Goal: Task Accomplishment & Management: Complete application form

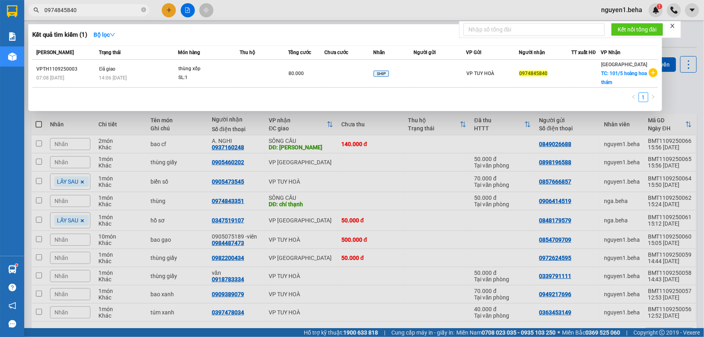
click at [184, 12] on div at bounding box center [352, 168] width 704 height 337
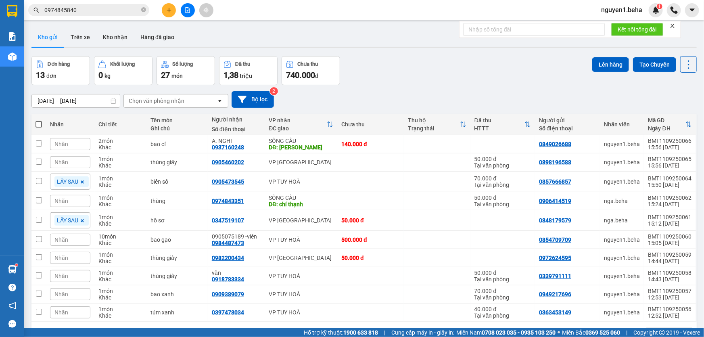
click at [188, 7] on icon "file-add" at bounding box center [188, 10] width 6 height 6
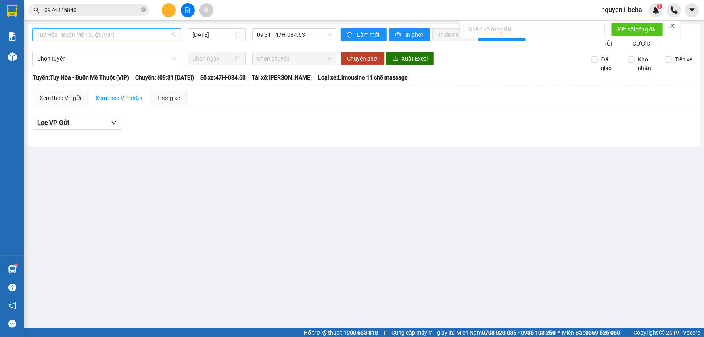
click at [127, 32] on span "Tuy Hòa - Buôn Mê Thuột (VIP)" at bounding box center [106, 35] width 139 height 12
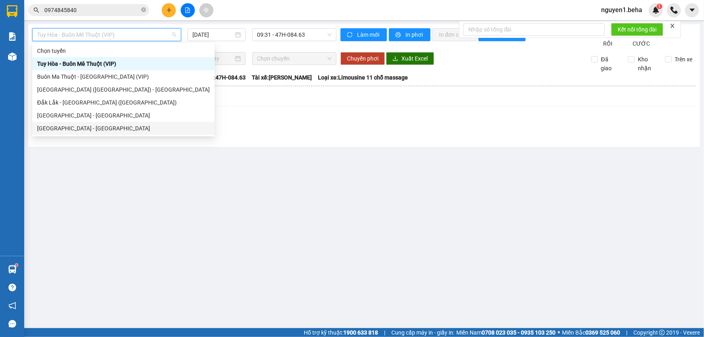
click at [129, 127] on div "[GEOGRAPHIC_DATA] - [GEOGRAPHIC_DATA]" at bounding box center [123, 128] width 173 height 9
type input "[DATE]"
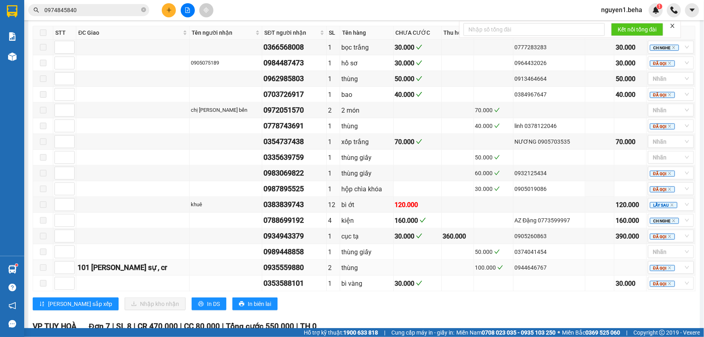
scroll to position [476, 0]
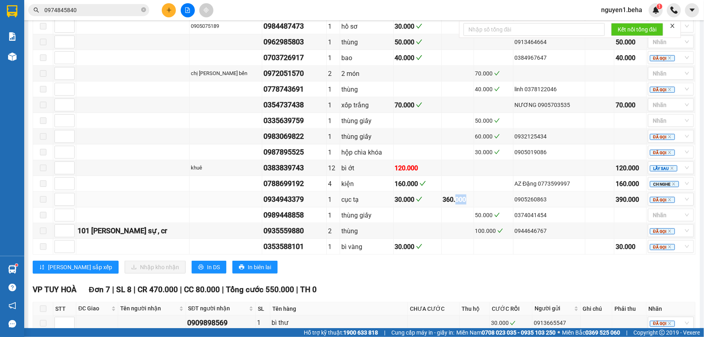
drag, startPoint x: 454, startPoint y: 205, endPoint x: 443, endPoint y: 202, distance: 10.9
click at [443, 202] on div "360.000" at bounding box center [457, 199] width 29 height 10
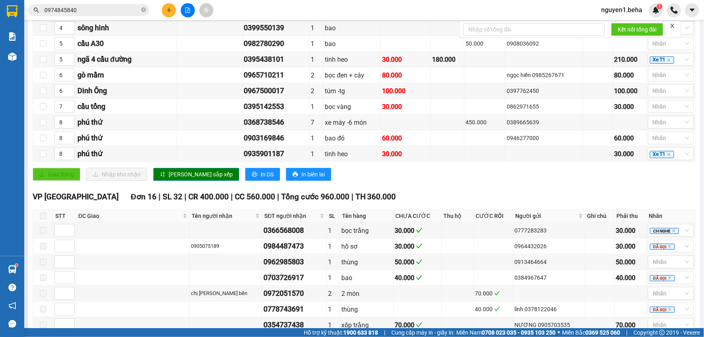
scroll to position [146, 0]
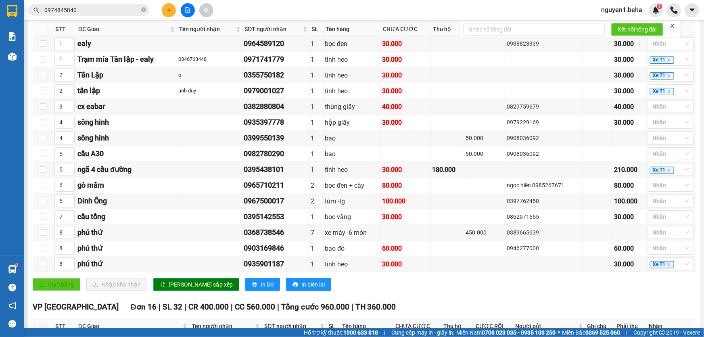
click at [92, 9] on input "0974845840" at bounding box center [91, 10] width 95 height 9
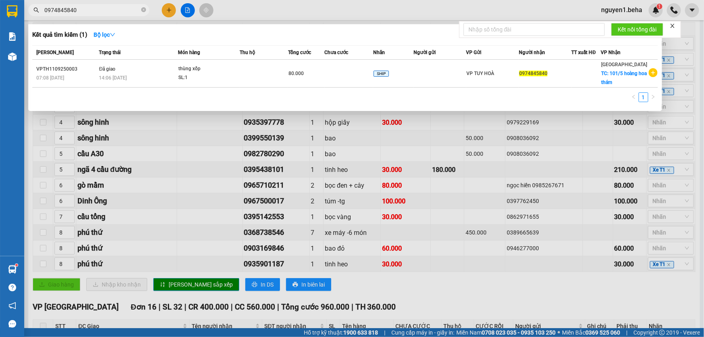
click at [92, 10] on input "0974845840" at bounding box center [91, 10] width 95 height 9
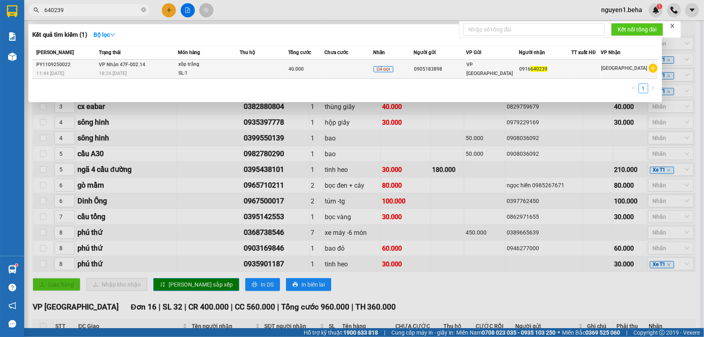
type input "640239"
click at [335, 71] on td at bounding box center [349, 69] width 48 height 19
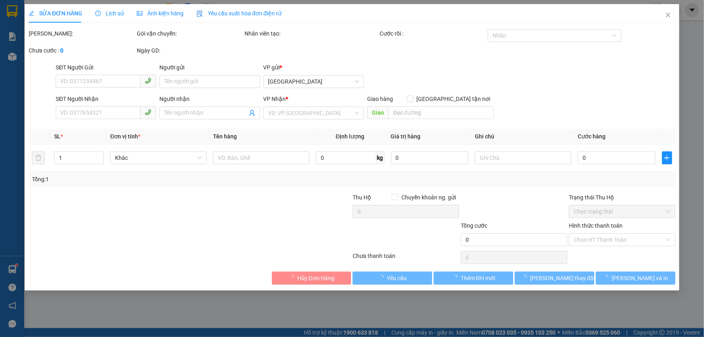
type input "0905183898"
type input "0916640239"
type input "40.000"
type input "0"
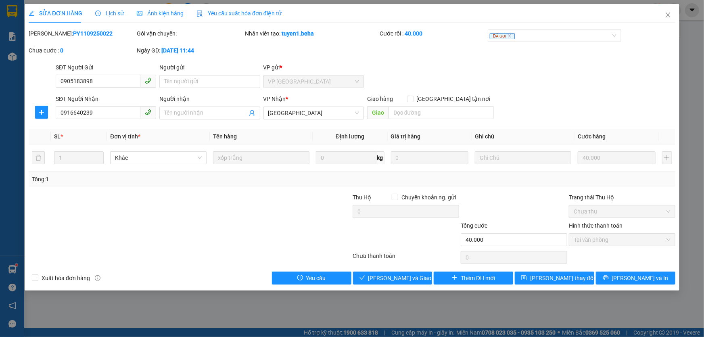
click at [159, 11] on span "Ảnh kiện hàng" at bounding box center [160, 13] width 47 height 6
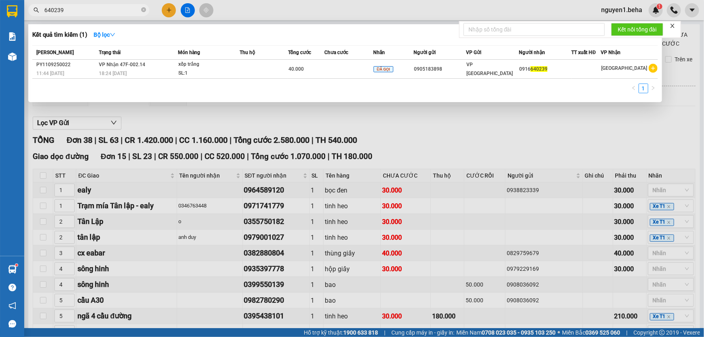
click at [88, 15] on span "640239" at bounding box center [88, 10] width 121 height 12
click at [106, 4] on span "640239" at bounding box center [88, 10] width 121 height 12
click at [104, 10] on input "640239" at bounding box center [91, 10] width 95 height 9
paste input "0941199993"
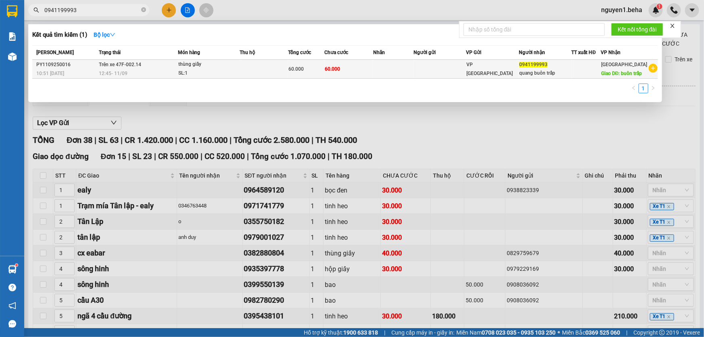
type input "0941199993"
click at [206, 69] on div "thùng giấy" at bounding box center [208, 64] width 61 height 9
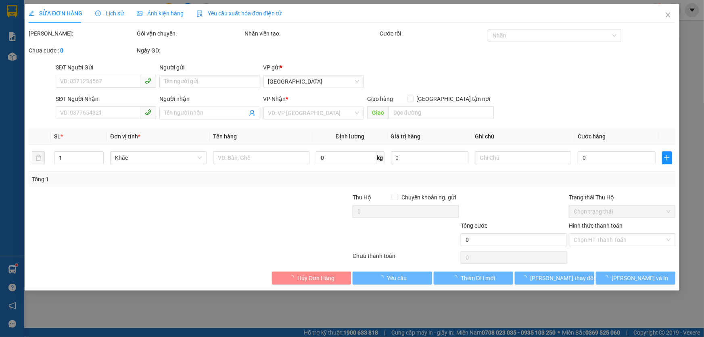
type input "0941199993"
type input "quang buôn trấp"
type input "buôn trấp"
type input "60.000"
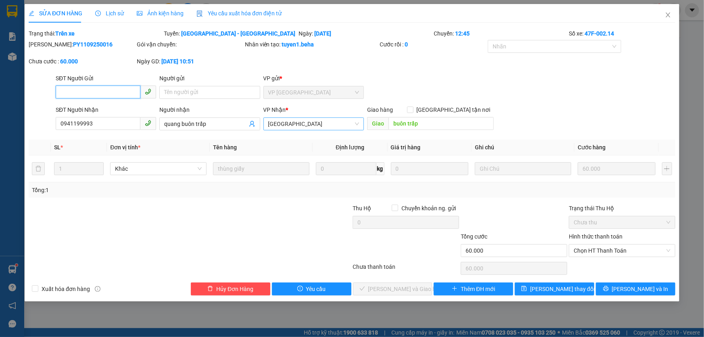
click at [357, 123] on span "[GEOGRAPHIC_DATA]" at bounding box center [313, 124] width 91 height 12
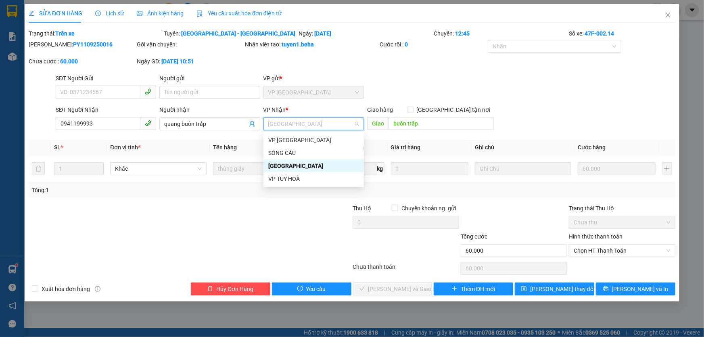
click at [357, 123] on span "[GEOGRAPHIC_DATA]" at bounding box center [313, 124] width 91 height 12
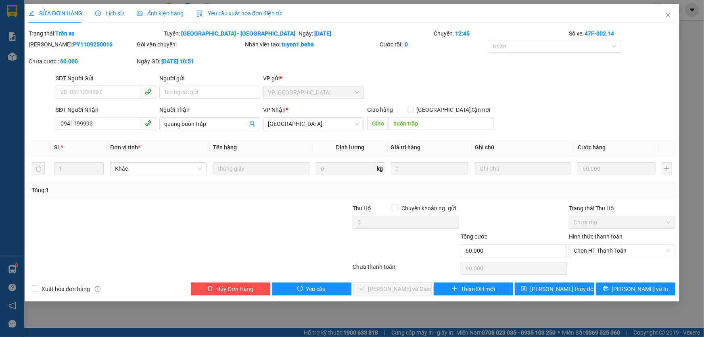
drag, startPoint x: 247, startPoint y: 214, endPoint x: 251, endPoint y: 210, distance: 5.1
click at [247, 214] on div at bounding box center [298, 218] width 108 height 28
drag, startPoint x: 299, startPoint y: 92, endPoint x: 274, endPoint y: 94, distance: 25.0
click at [274, 94] on span "VP [GEOGRAPHIC_DATA]" at bounding box center [313, 92] width 91 height 12
drag, startPoint x: 327, startPoint y: 95, endPoint x: 321, endPoint y: 91, distance: 7.6
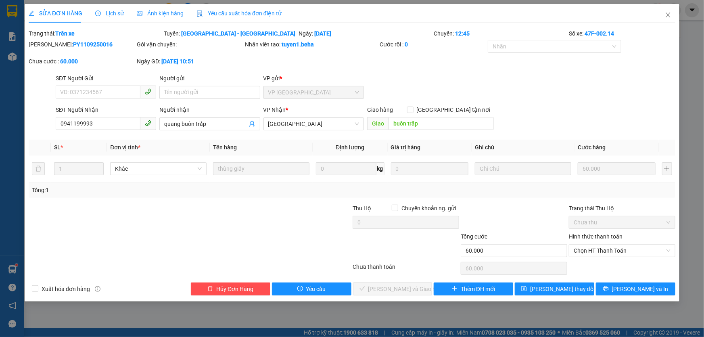
click at [321, 91] on span "VP [GEOGRAPHIC_DATA]" at bounding box center [313, 92] width 91 height 12
click at [361, 90] on div "VP [GEOGRAPHIC_DATA]" at bounding box center [313, 92] width 100 height 13
click at [670, 17] on icon "close" at bounding box center [668, 15] width 6 height 6
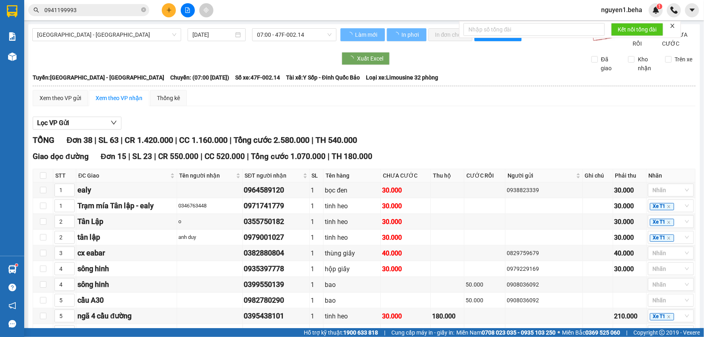
click at [108, 8] on input "0941199993" at bounding box center [91, 10] width 95 height 9
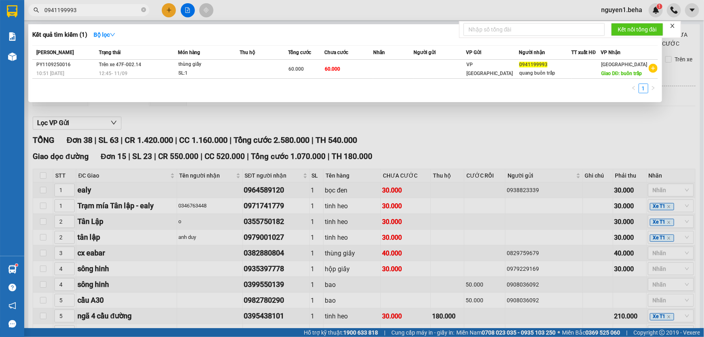
click at [105, 11] on input "0941199993" at bounding box center [91, 10] width 95 height 9
paste input "06934942"
type input "0906934942"
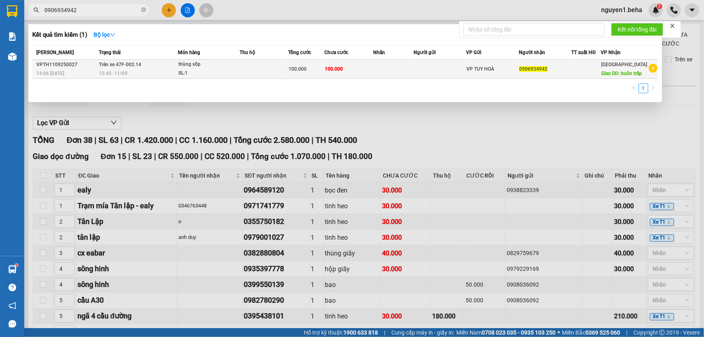
click at [212, 76] on div "SL: 1" at bounding box center [208, 73] width 61 height 9
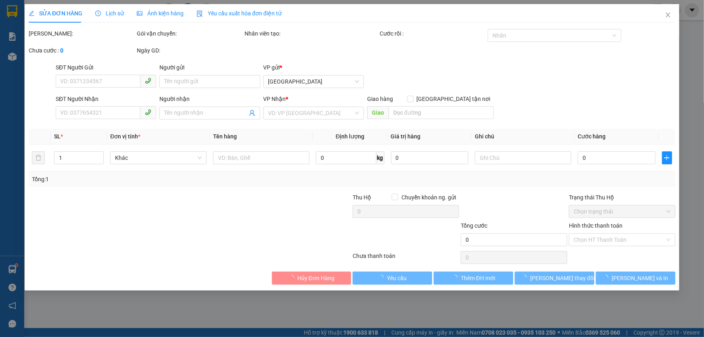
type input "0906934942"
type input "buôn trấp"
type input "100.000"
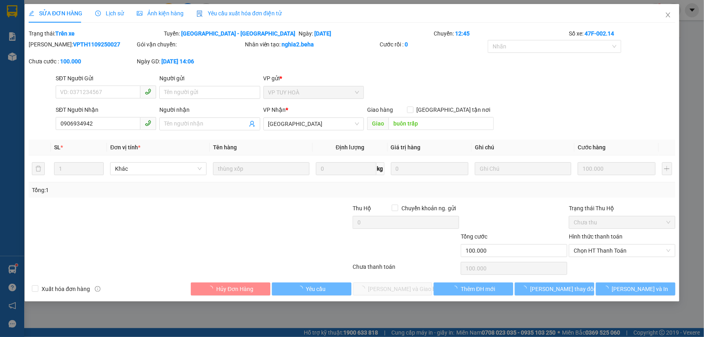
click at [152, 16] on span "Ảnh kiện hàng" at bounding box center [160, 13] width 47 height 6
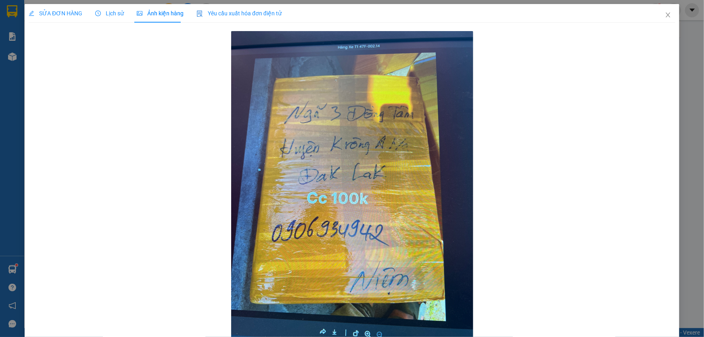
click at [128, 125] on div at bounding box center [352, 192] width 647 height 327
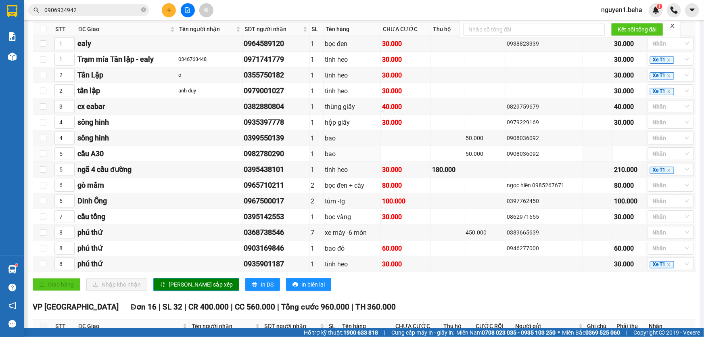
scroll to position [293, 0]
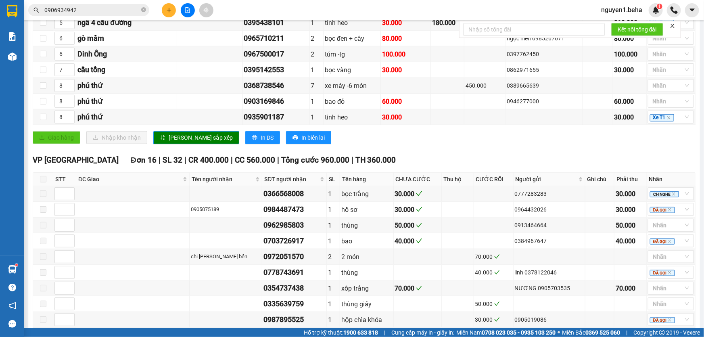
click at [107, 9] on input "0906934942" at bounding box center [91, 10] width 95 height 9
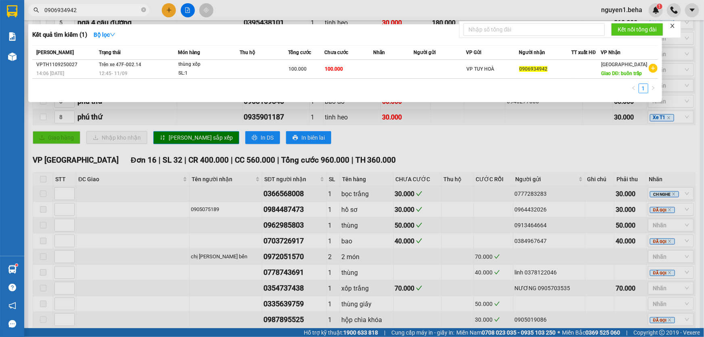
click at [107, 9] on input "0906934942" at bounding box center [91, 10] width 95 height 9
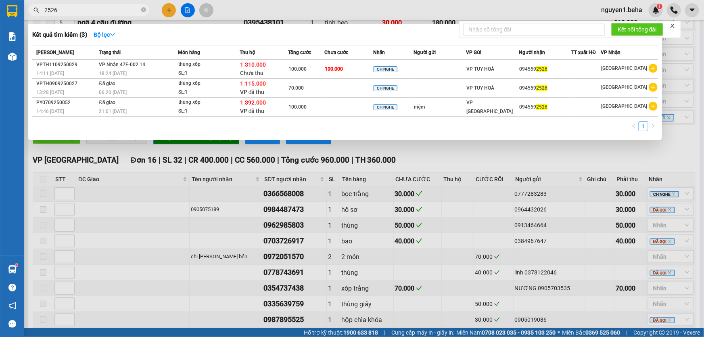
type input "2526"
